Goal: Task Accomplishment & Management: Use online tool/utility

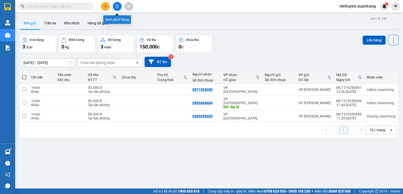
click at [120, 4] on button at bounding box center [117, 6] width 9 height 9
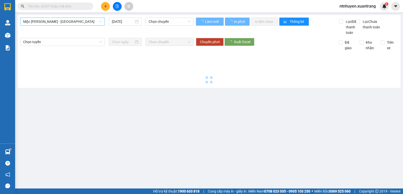
click at [52, 24] on span "Mộc [PERSON_NAME] - [GEOGRAPHIC_DATA]" at bounding box center [62, 22] width 78 height 8
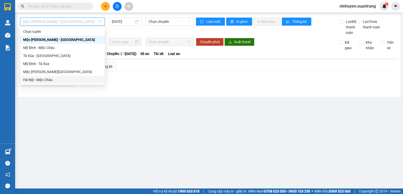
click at [44, 80] on div "Hà Nội - Mộc Châu" at bounding box center [62, 80] width 78 height 6
type input "[DATE]"
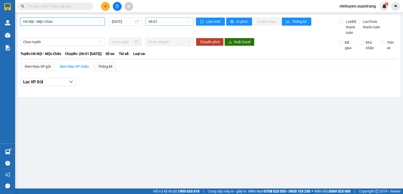
click at [166, 25] on span "06:01" at bounding box center [169, 22] width 42 height 8
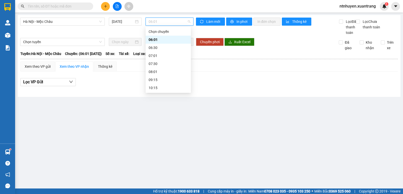
scroll to position [75, 0]
click at [158, 45] on div "14:15" at bounding box center [167, 45] width 39 height 6
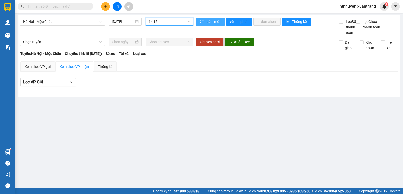
click at [215, 23] on span "Làm mới" at bounding box center [213, 22] width 15 height 6
click at [165, 23] on span "14:15" at bounding box center [169, 22] width 42 height 8
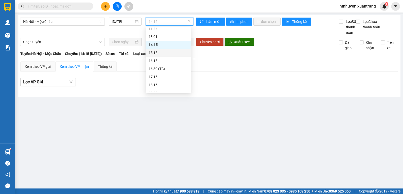
click at [157, 54] on div "15:15" at bounding box center [167, 53] width 39 height 6
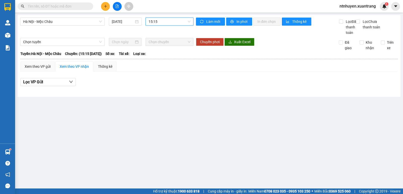
click at [143, 23] on div "[DATE]" at bounding box center [125, 22] width 37 height 8
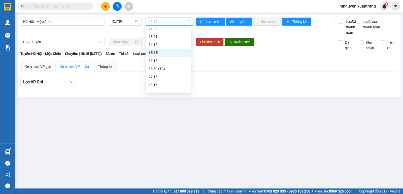
drag, startPoint x: 152, startPoint y: 22, endPoint x: 159, endPoint y: 46, distance: 25.1
click at [152, 22] on span "15:15" at bounding box center [169, 22] width 42 height 8
click at [159, 61] on div "16:15" at bounding box center [167, 61] width 39 height 6
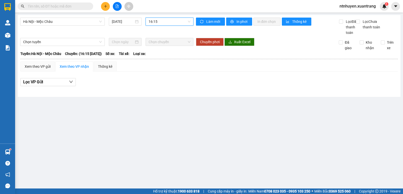
click at [170, 21] on span "16:15" at bounding box center [169, 22] width 42 height 8
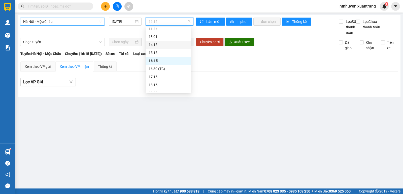
click at [52, 19] on span "Hà Nội - Mộc Châu" at bounding box center [62, 22] width 78 height 8
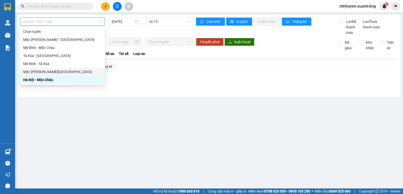
click at [49, 69] on div "Mộc [PERSON_NAME][GEOGRAPHIC_DATA]" at bounding box center [62, 72] width 85 height 8
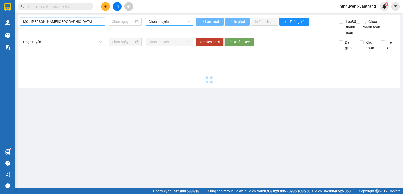
type input "[DATE]"
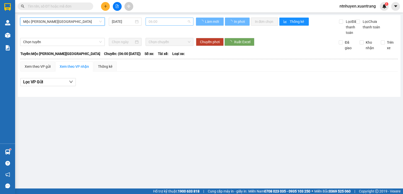
click at [163, 20] on span "06:00" at bounding box center [169, 22] width 42 height 8
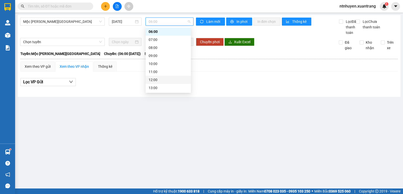
click at [155, 78] on div "12:00" at bounding box center [167, 80] width 39 height 6
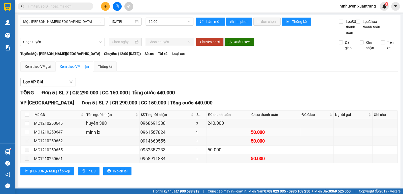
click at [51, 136] on div "MC1210250647" at bounding box center [59, 132] width 50 height 6
copy div "MC1210250647"
click at [60, 6] on input "text" at bounding box center [57, 7] width 59 height 6
paste input "MC1210250647"
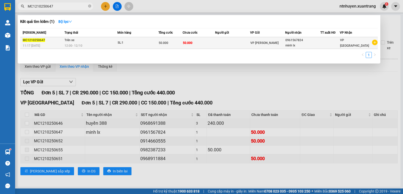
type input "MC1210250647"
click at [119, 41] on div "SL: 1" at bounding box center [136, 43] width 38 height 6
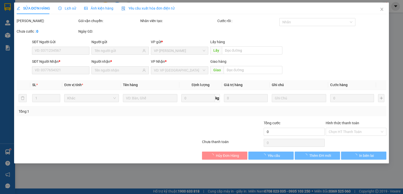
click at [103, 10] on span "Ảnh kiện hàng" at bounding box center [98, 8] width 29 height 4
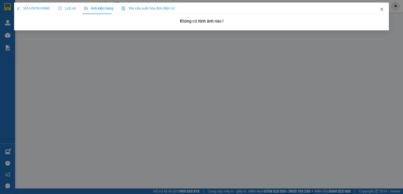
click at [383, 10] on span "Close" at bounding box center [381, 10] width 14 height 14
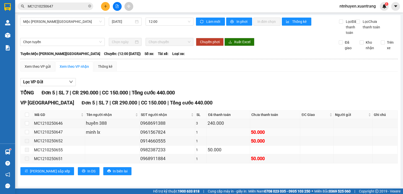
click at [113, 136] on div "minh lx" at bounding box center [112, 132] width 53 height 7
click at [51, 136] on div "MC1210250647" at bounding box center [59, 132] width 50 height 6
copy div "MC1210250647"
click at [66, 6] on input "MC1210250647" at bounding box center [57, 7] width 59 height 6
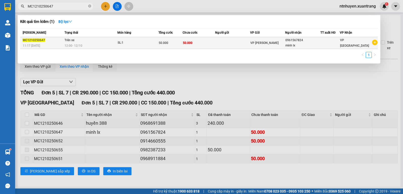
click at [274, 46] on td "VP [PERSON_NAME]" at bounding box center [267, 43] width 35 height 12
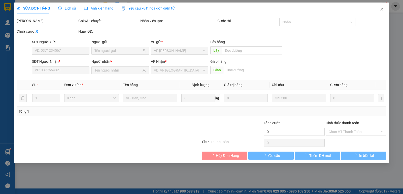
type input "0961567824"
type input "50.000"
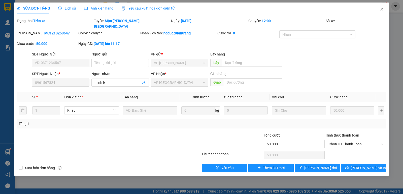
click at [69, 8] on span "Lịch sử" at bounding box center [67, 8] width 18 height 4
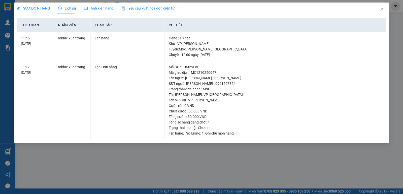
click at [45, 8] on span "SỬA ĐƠN HÀNG" at bounding box center [33, 8] width 33 height 4
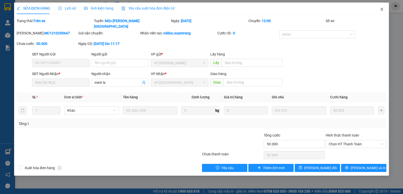
click at [381, 9] on icon "close" at bounding box center [381, 9] width 4 height 4
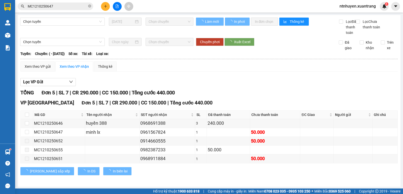
click at [65, 5] on input "MC1210250647" at bounding box center [57, 7] width 59 height 6
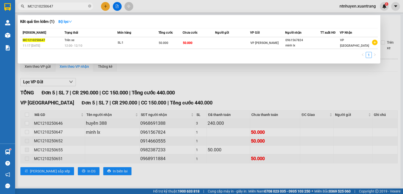
click at [201, 90] on div at bounding box center [201, 97] width 403 height 194
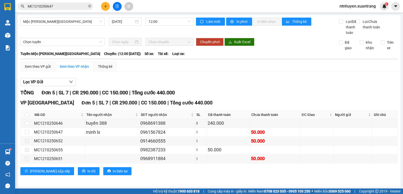
click at [55, 6] on input "MC1210250647" at bounding box center [57, 7] width 59 height 6
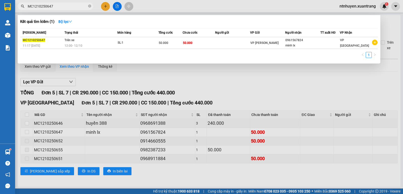
click at [55, 6] on input "MC1210250647" at bounding box center [57, 7] width 59 height 6
paste input "0348121371"
type input "0348121371"
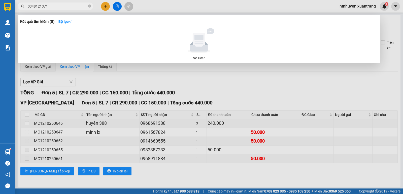
click at [55, 6] on input "0348121371" at bounding box center [57, 7] width 59 height 6
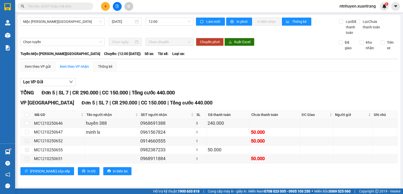
click at [56, 3] on span at bounding box center [55, 7] width 75 height 8
click at [58, 5] on input "text" at bounding box center [57, 7] width 59 height 6
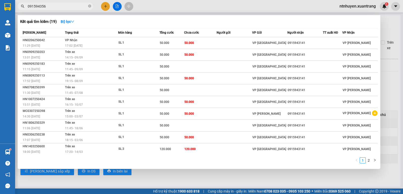
type input "0915943568"
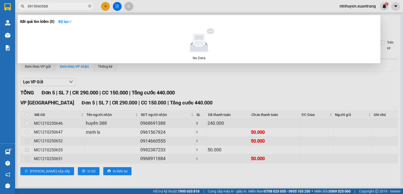
click at [63, 7] on input "0915943568" at bounding box center [57, 7] width 59 height 6
click at [62, 5] on input "0915943568" at bounding box center [57, 7] width 59 height 6
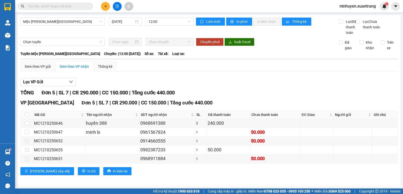
click at [65, 7] on input "text" at bounding box center [57, 7] width 59 height 6
click at [63, 6] on input "text" at bounding box center [57, 7] width 59 height 6
paste input "0915943568"
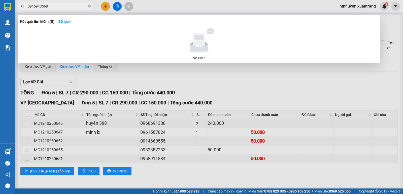
click at [63, 6] on input "0915943568" at bounding box center [57, 7] width 59 height 6
click at [67, 6] on input "0915943568" at bounding box center [57, 7] width 59 height 6
paste input "348121371"
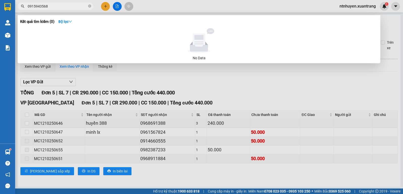
type input "0348121371"
click at [67, 6] on input "0348121371" at bounding box center [57, 7] width 59 height 6
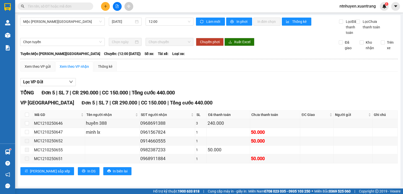
click at [59, 4] on input "text" at bounding box center [57, 7] width 59 height 6
click at [59, 5] on input "text" at bounding box center [57, 7] width 59 height 6
click at [66, 7] on input "text" at bounding box center [57, 7] width 59 height 6
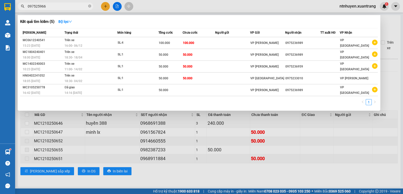
type input "0975259666"
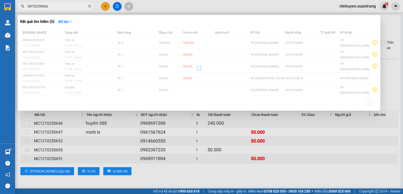
click at [66, 7] on input "0975259666" at bounding box center [57, 7] width 59 height 6
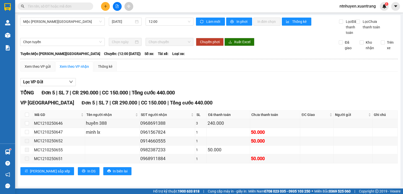
click at [83, 7] on input "text" at bounding box center [57, 7] width 59 height 6
paste input "0975259666"
type input "0975259666"
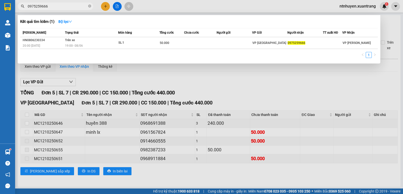
click at [67, 7] on input "0975259666" at bounding box center [57, 7] width 59 height 6
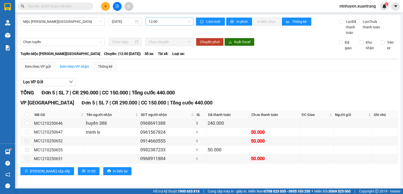
click at [179, 23] on span "12:00" at bounding box center [169, 22] width 42 height 8
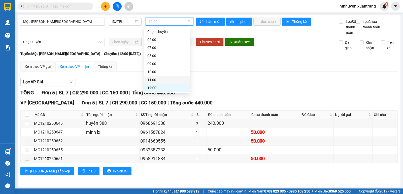
click at [158, 79] on div "11:00" at bounding box center [166, 80] width 39 height 6
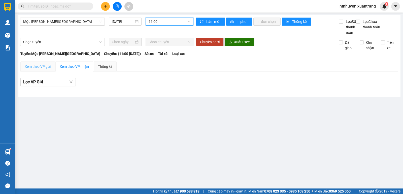
click at [39, 72] on div "Xem theo VP gửi" at bounding box center [37, 67] width 34 height 10
click at [68, 69] on div "Xem theo VP nhận" at bounding box center [74, 67] width 29 height 6
click at [160, 22] on span "11:00" at bounding box center [169, 22] width 42 height 8
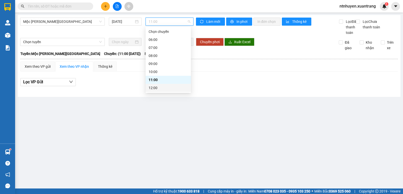
click at [157, 88] on div "12:00" at bounding box center [167, 88] width 39 height 6
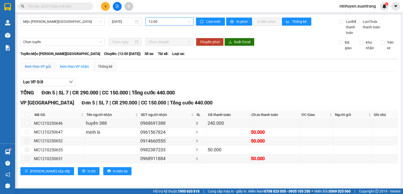
click at [41, 69] on div "Xem theo VP gửi" at bounding box center [38, 67] width 26 height 6
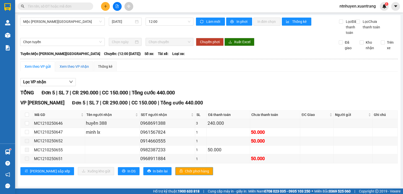
click at [73, 69] on div "Xem theo VP nhận" at bounding box center [74, 67] width 29 height 6
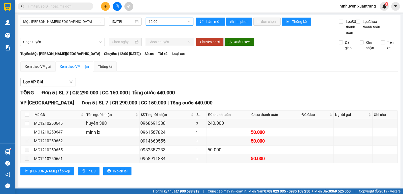
click at [163, 21] on span "12:00" at bounding box center [169, 22] width 42 height 8
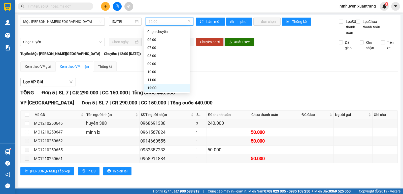
scroll to position [25, 0]
click at [155, 70] on div "13:00" at bounding box center [166, 71] width 39 height 6
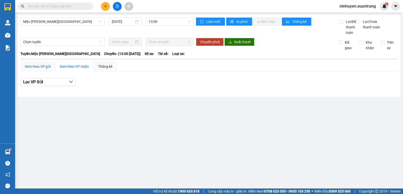
click at [44, 69] on div "Xem theo VP gửi" at bounding box center [38, 67] width 26 height 6
click at [68, 69] on div "Xem theo VP nhận" at bounding box center [74, 67] width 29 height 6
click at [163, 20] on span "13:00" at bounding box center [169, 22] width 42 height 8
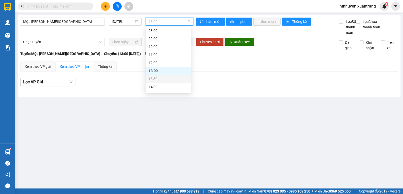
click at [161, 79] on div "13:30" at bounding box center [167, 79] width 39 height 6
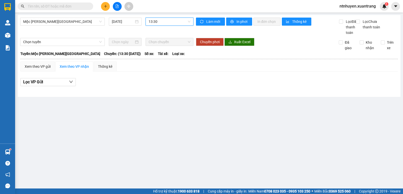
click at [166, 21] on span "13:30" at bounding box center [169, 22] width 42 height 8
